Goal: Information Seeking & Learning: Check status

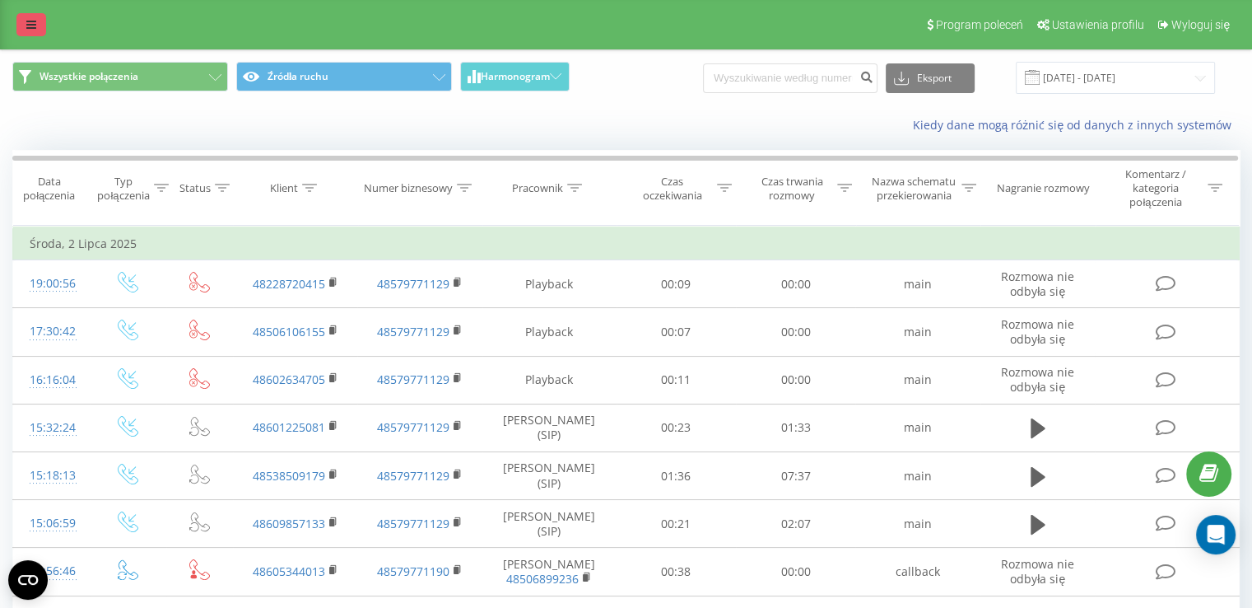
click at [24, 33] on link at bounding box center [31, 24] width 30 height 23
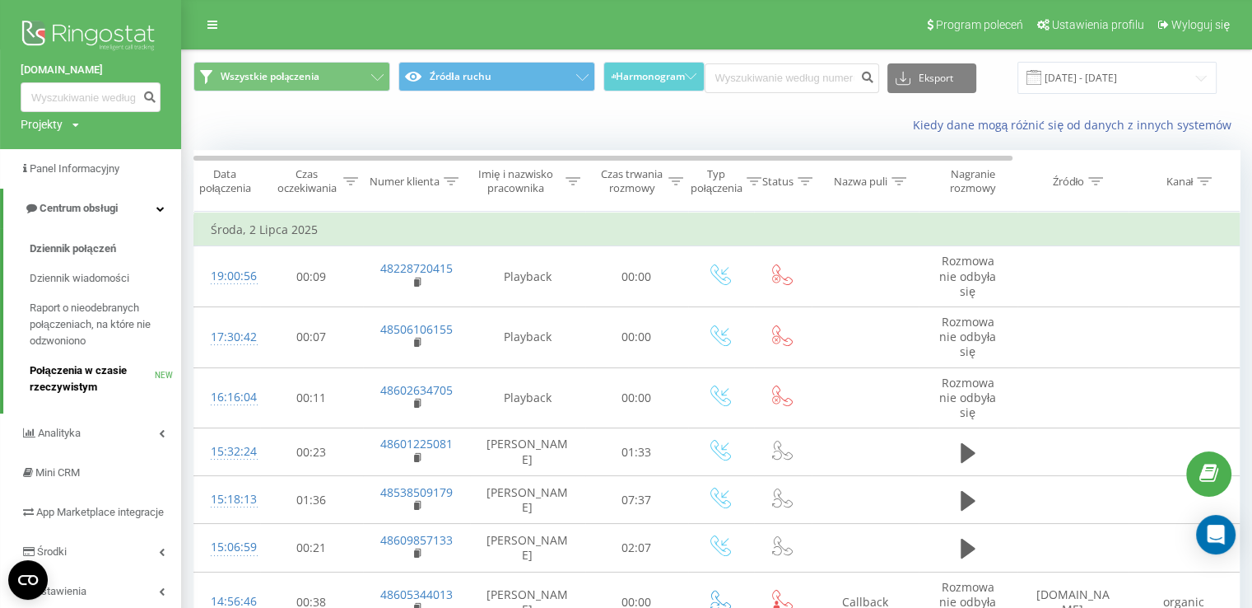
click at [100, 370] on span "Połączenia w czasie rzeczywistym" at bounding box center [92, 378] width 125 height 33
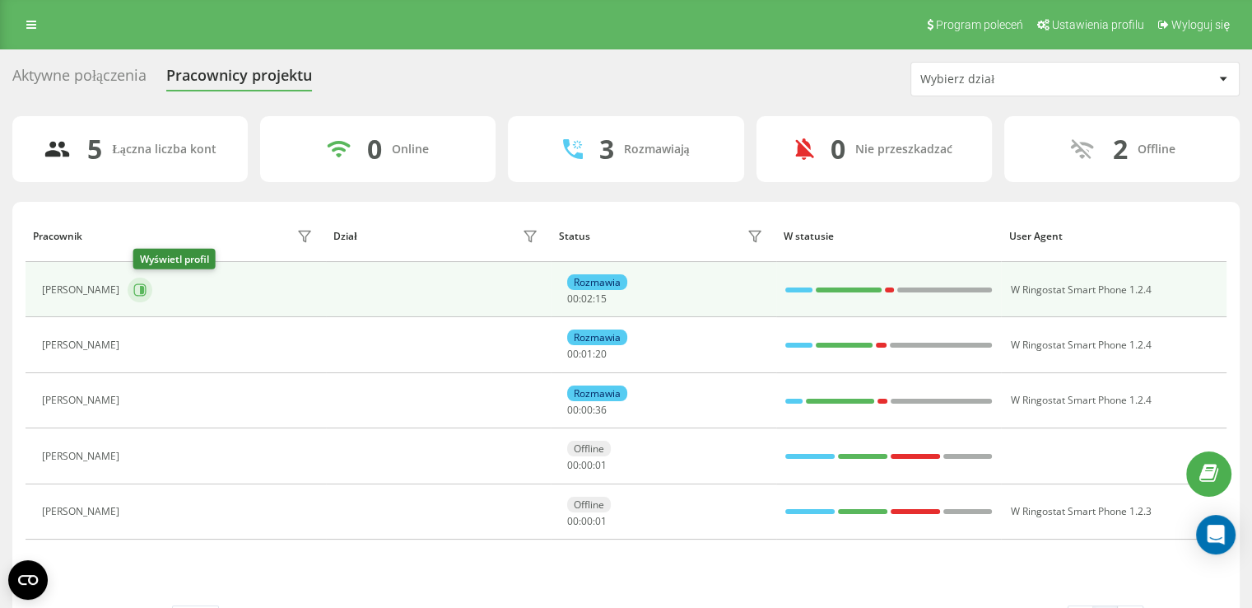
click at [138, 289] on icon at bounding box center [139, 289] width 13 height 13
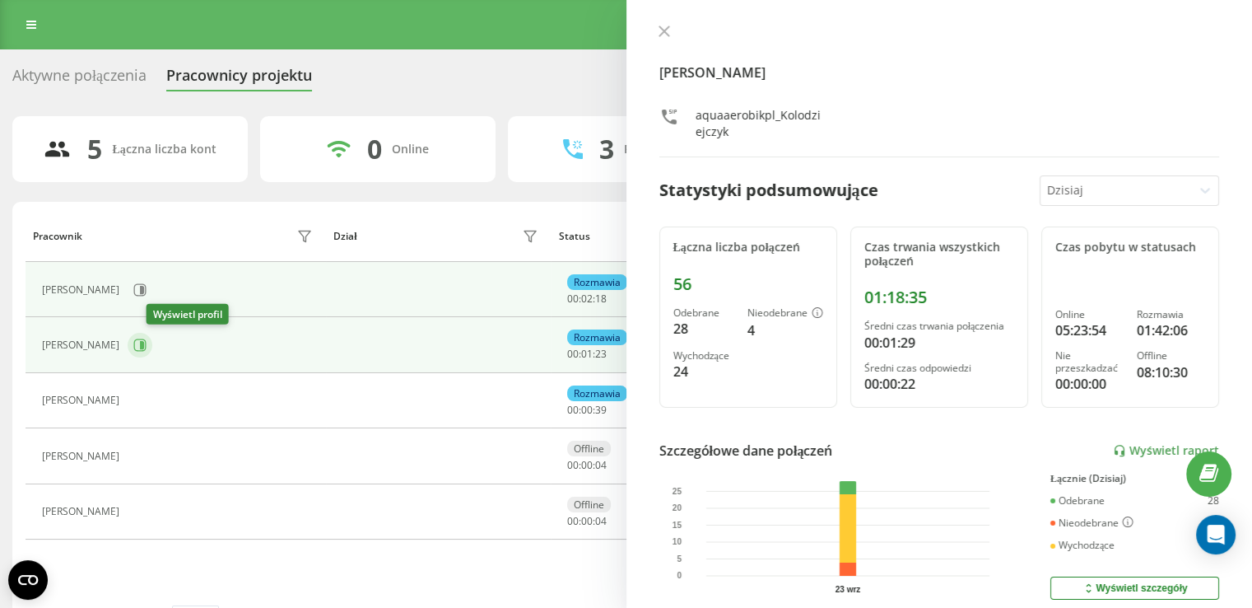
click at [147, 339] on icon at bounding box center [140, 345] width 12 height 12
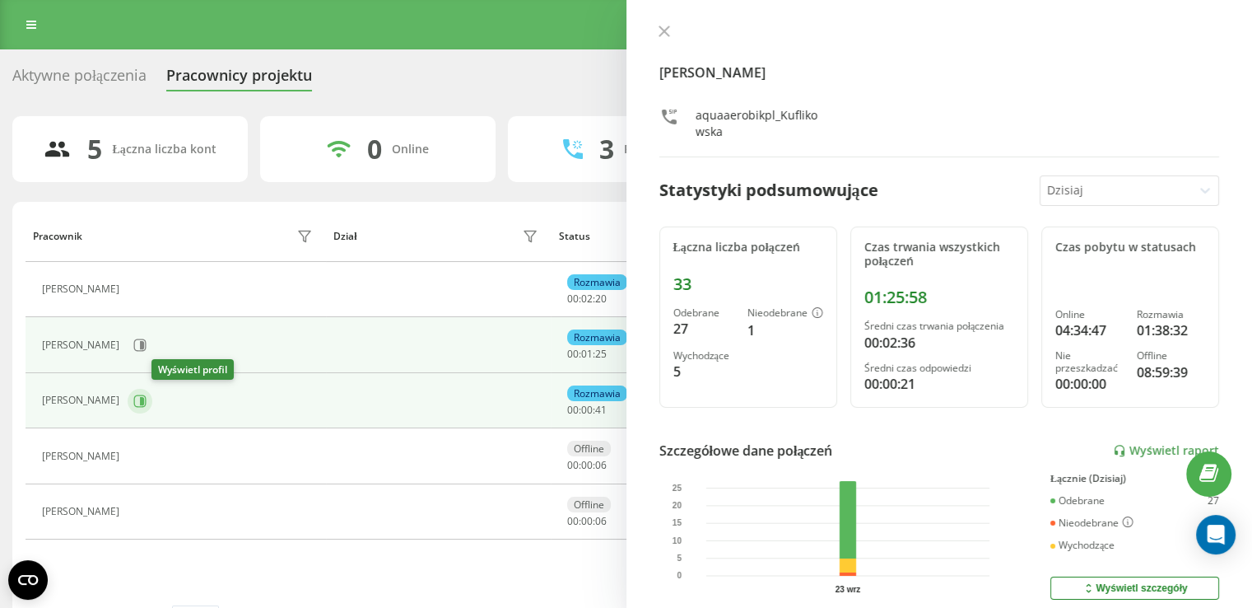
click at [147, 394] on icon at bounding box center [139, 400] width 13 height 13
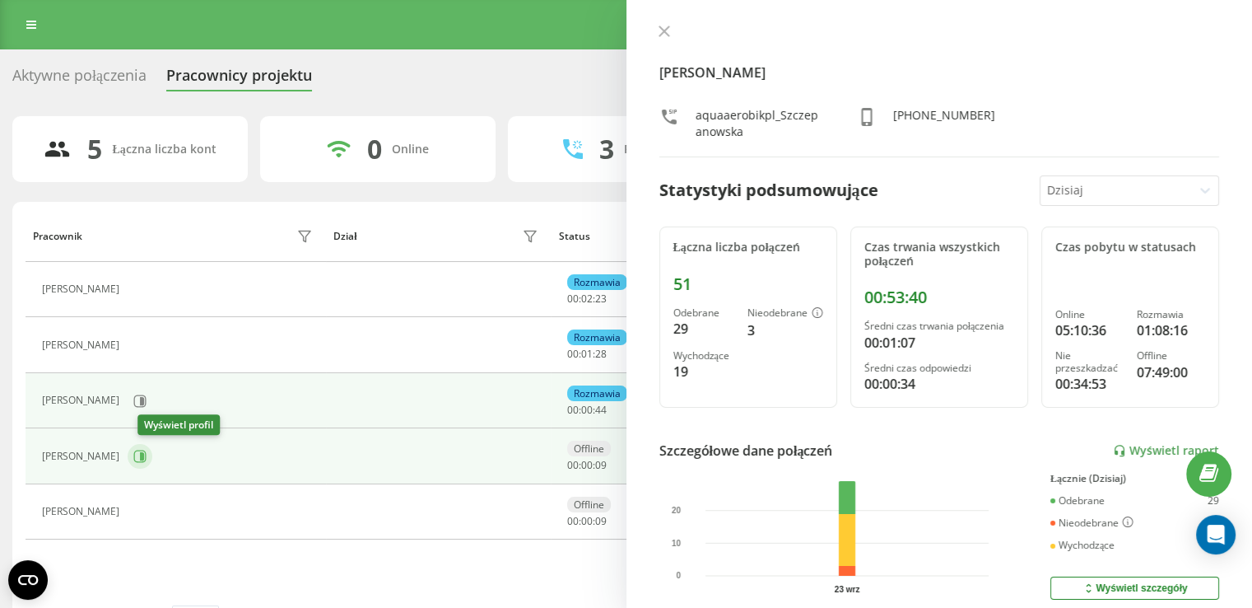
click at [147, 451] on icon at bounding box center [139, 456] width 13 height 13
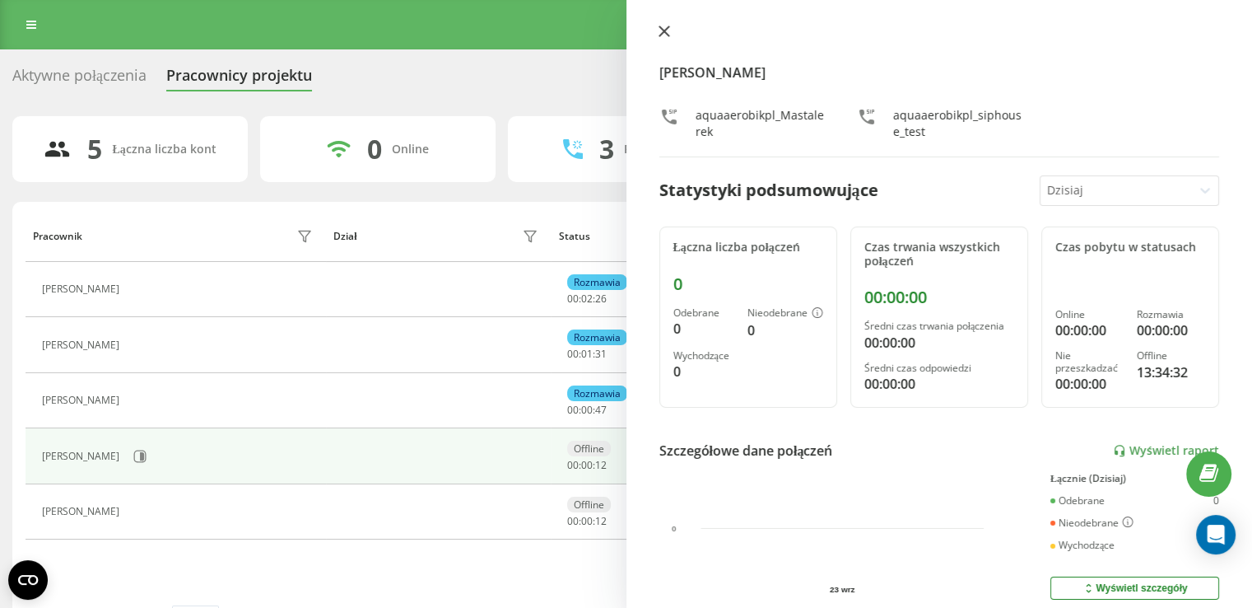
click at [666, 30] on icon at bounding box center [664, 31] width 10 height 10
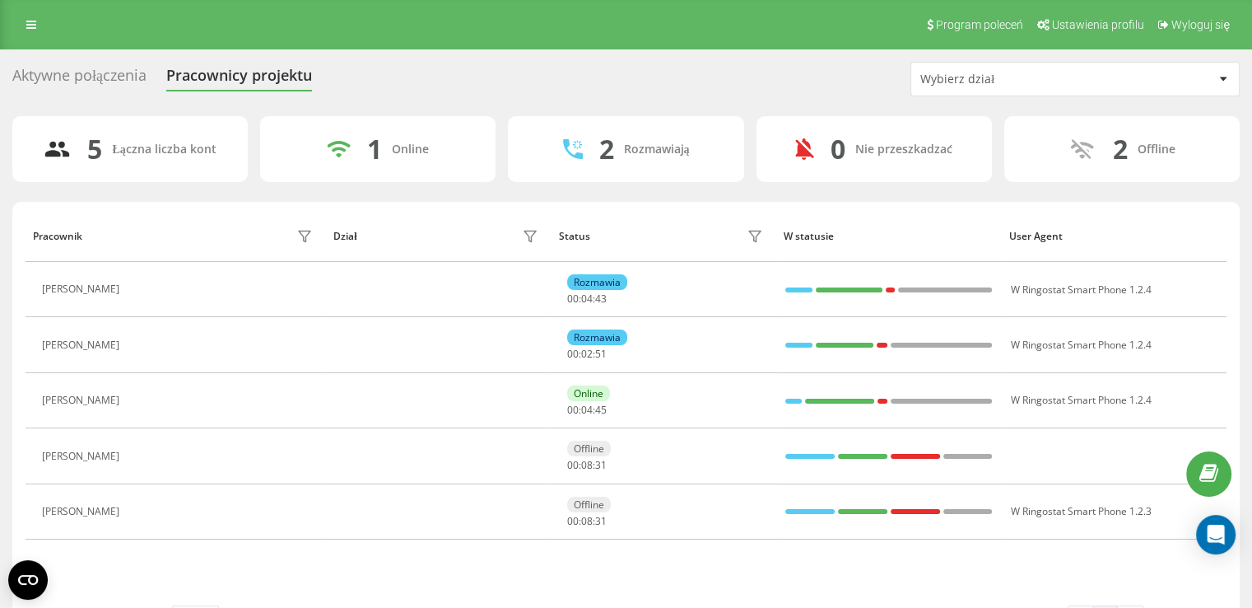
click at [144, 293] on icon at bounding box center [137, 289] width 13 height 13
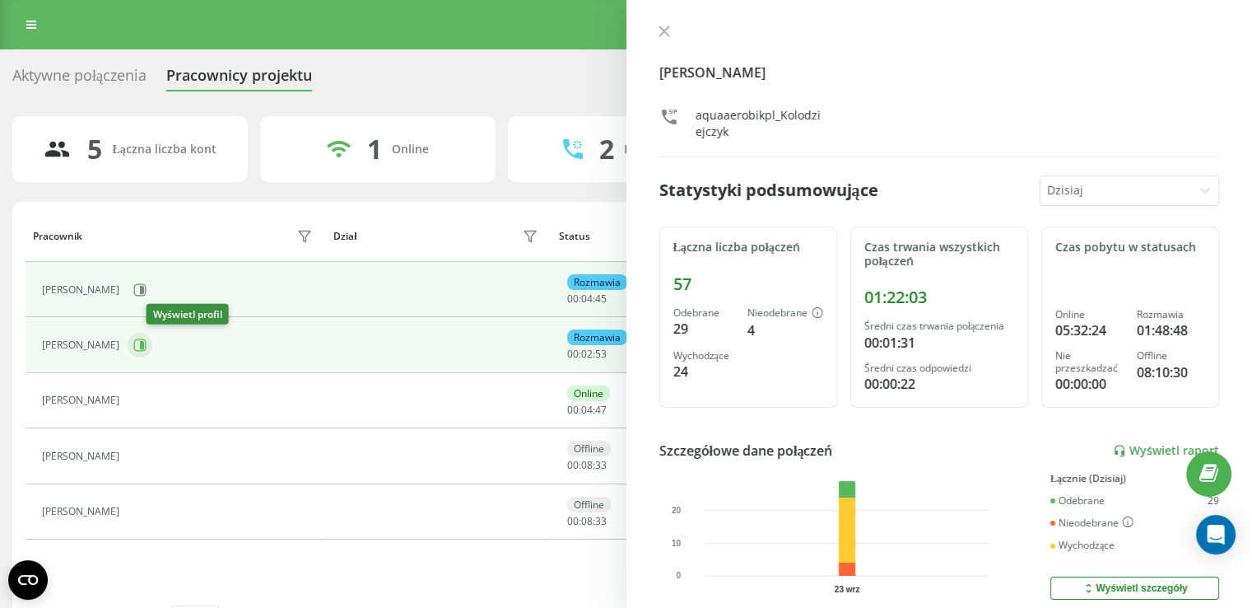
click at [152, 333] on button at bounding box center [140, 345] width 25 height 25
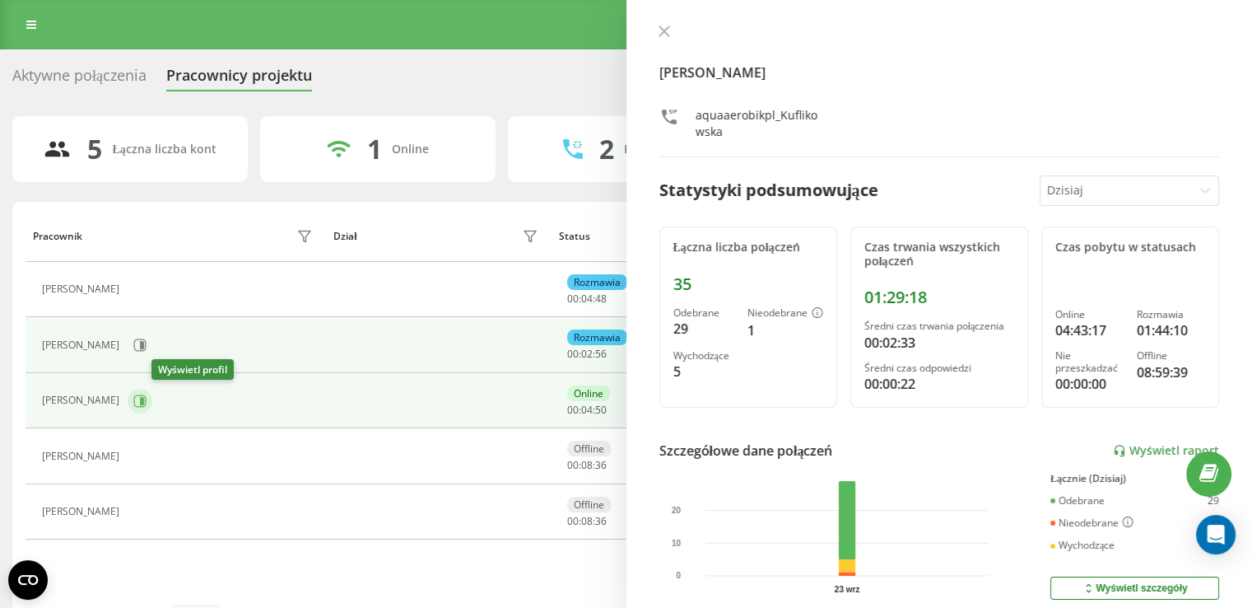
click at [152, 395] on button at bounding box center [140, 401] width 25 height 25
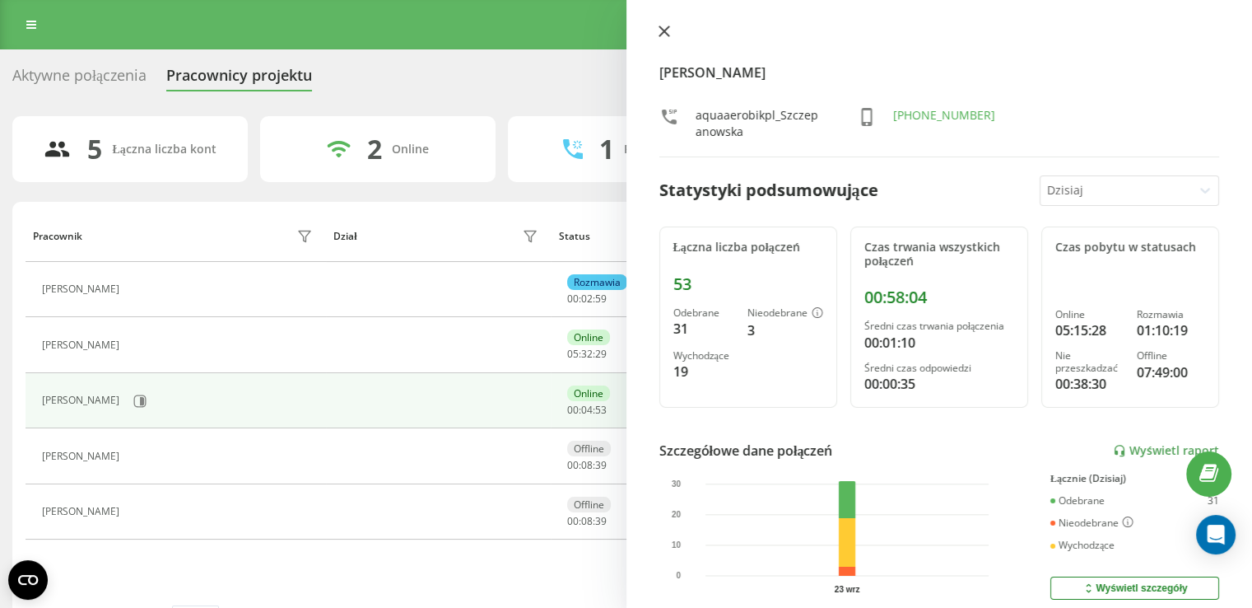
click at [668, 30] on icon at bounding box center [665, 32] width 12 height 12
